Goal: Information Seeking & Learning: Check status

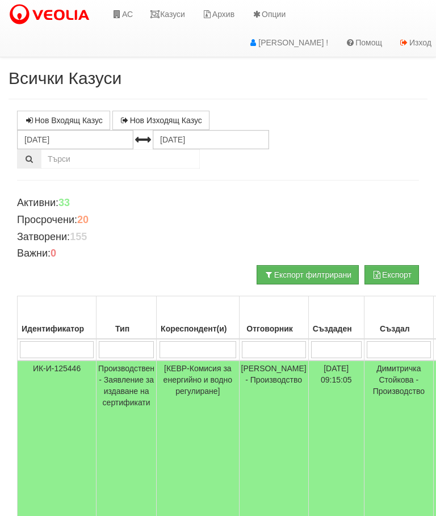
click at [175, 18] on link "Казуси" at bounding box center [167, 14] width 52 height 28
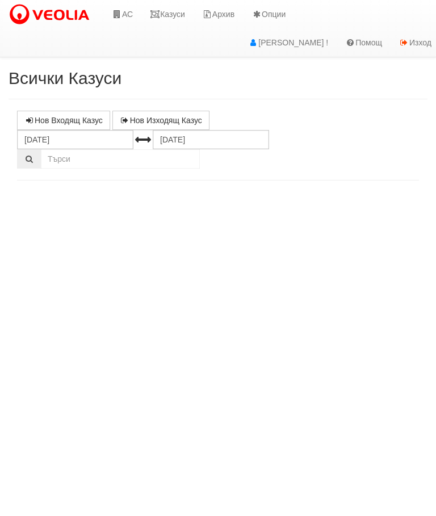
select select "10"
select select "1"
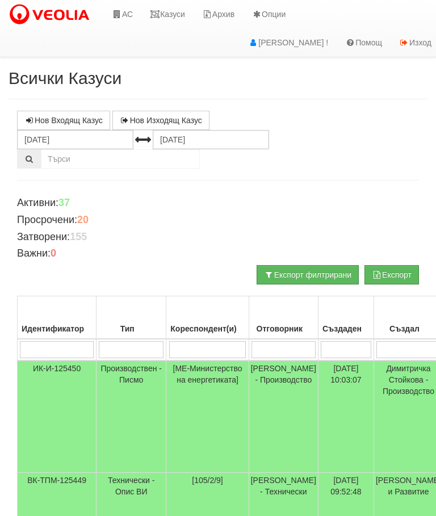
click at [127, 9] on link "АС" at bounding box center [122, 14] width 38 height 28
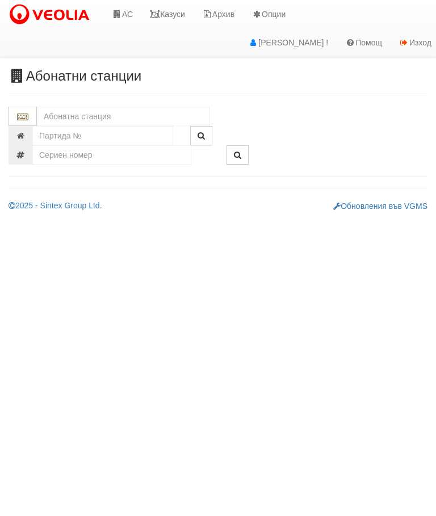
click at [52, 117] on input "text" at bounding box center [123, 116] width 173 height 19
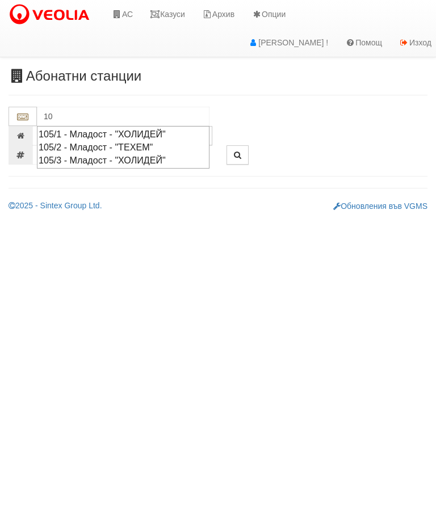
type input "1"
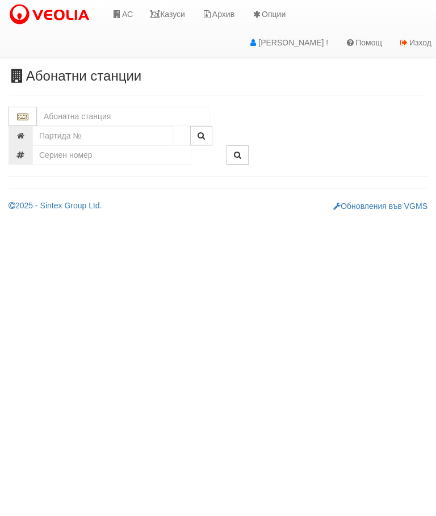
click at [174, 9] on link "Казуси" at bounding box center [167, 14] width 52 height 28
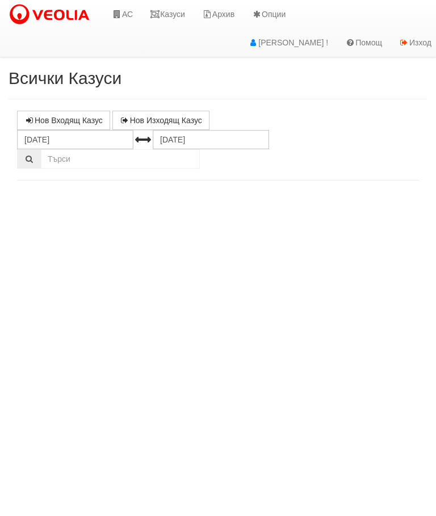
select select "10"
select select "1"
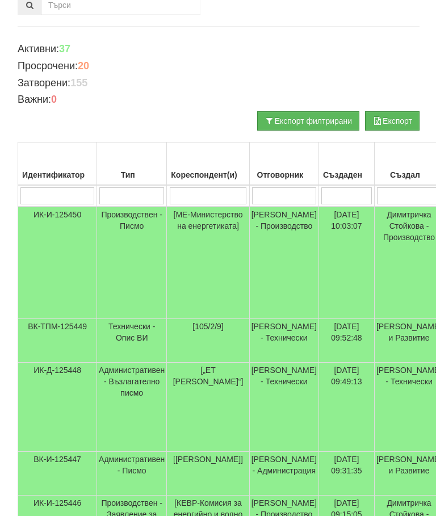
scroll to position [154, 0]
click at [121, 319] on td "Технически - Опис ВИ" at bounding box center [131, 341] width 70 height 44
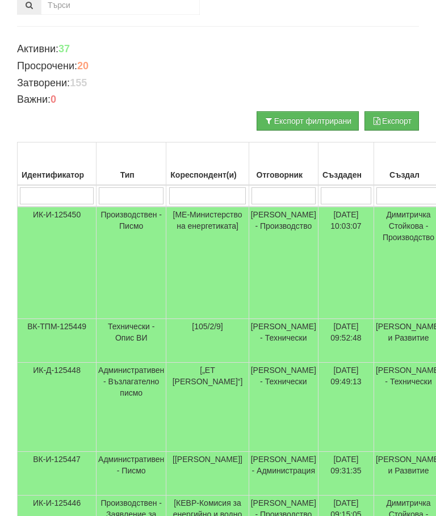
click at [135, 319] on td "Технически - Опис ВИ" at bounding box center [131, 341] width 70 height 44
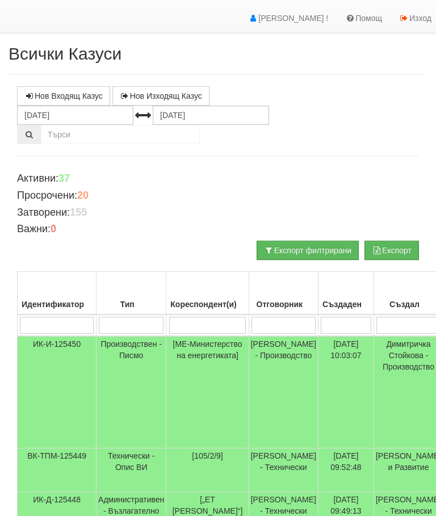
scroll to position [0, 0]
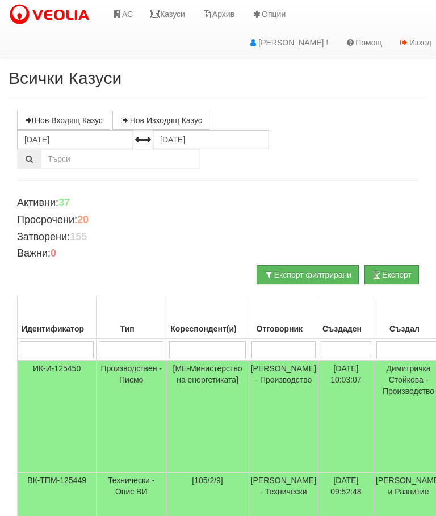
click at [176, 6] on link "Казуси" at bounding box center [167, 14] width 52 height 28
click at [179, 10] on link "Казуси" at bounding box center [167, 14] width 52 height 28
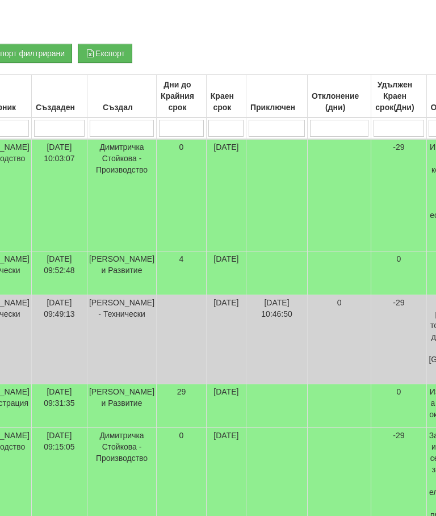
scroll to position [221, 0]
